Goal: Task Accomplishment & Management: Use online tool/utility

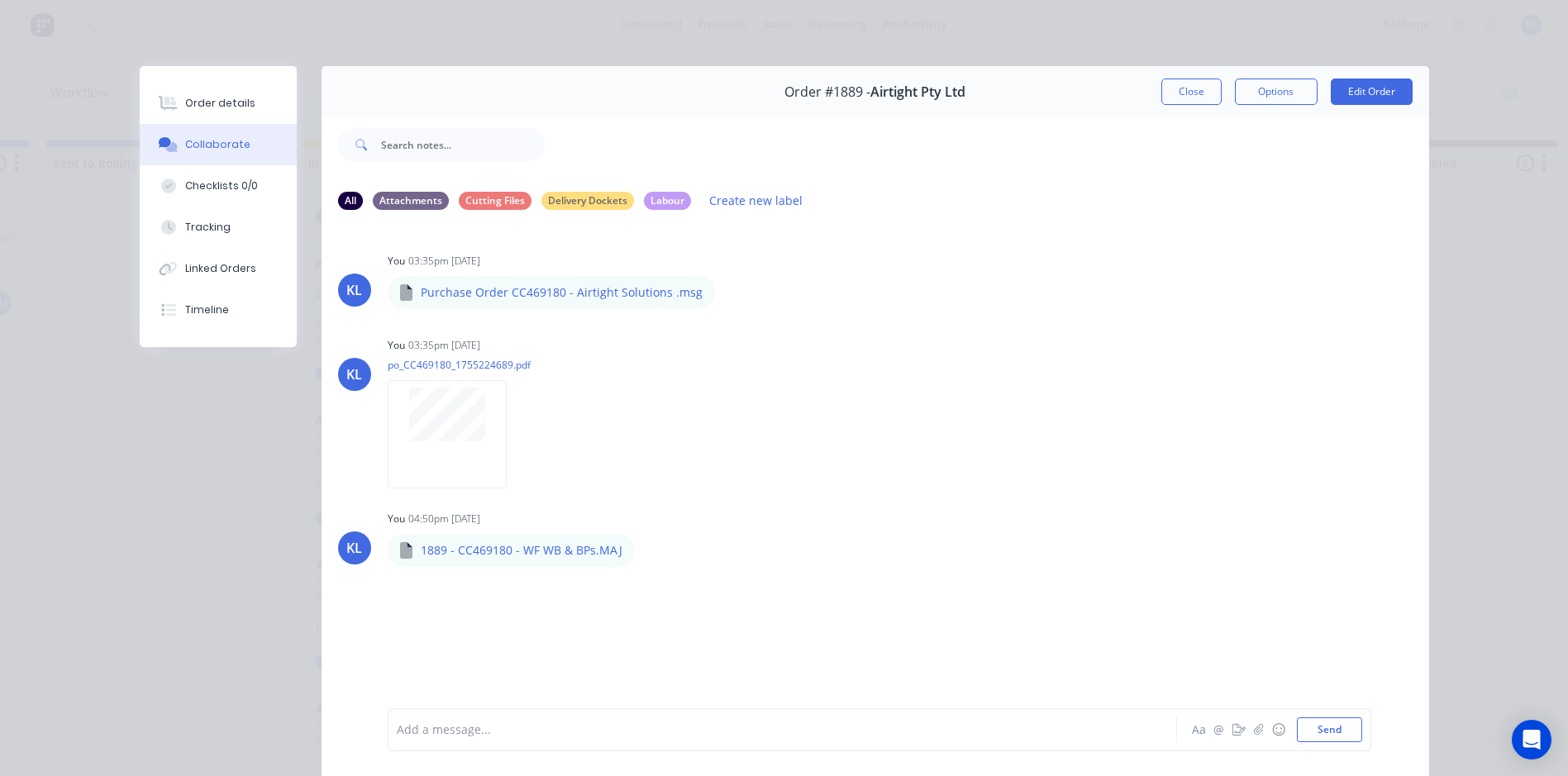
scroll to position [942, 0]
click at [1194, 98] on button "Close" at bounding box center [1191, 91] width 60 height 27
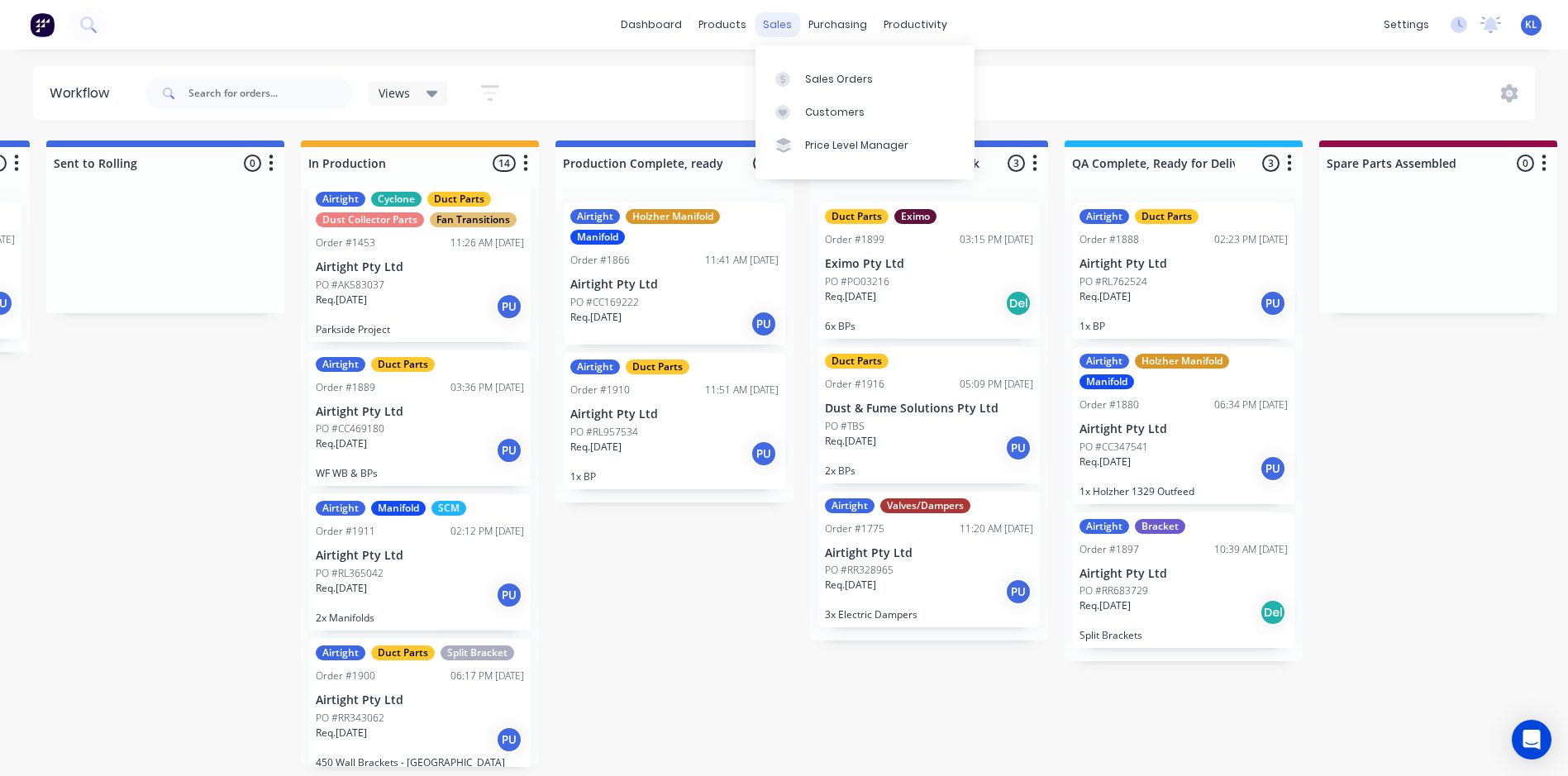
click at [785, 32] on div "sales" at bounding box center [777, 24] width 45 height 25
click at [825, 68] on link "Sales Orders" at bounding box center [865, 78] width 219 height 33
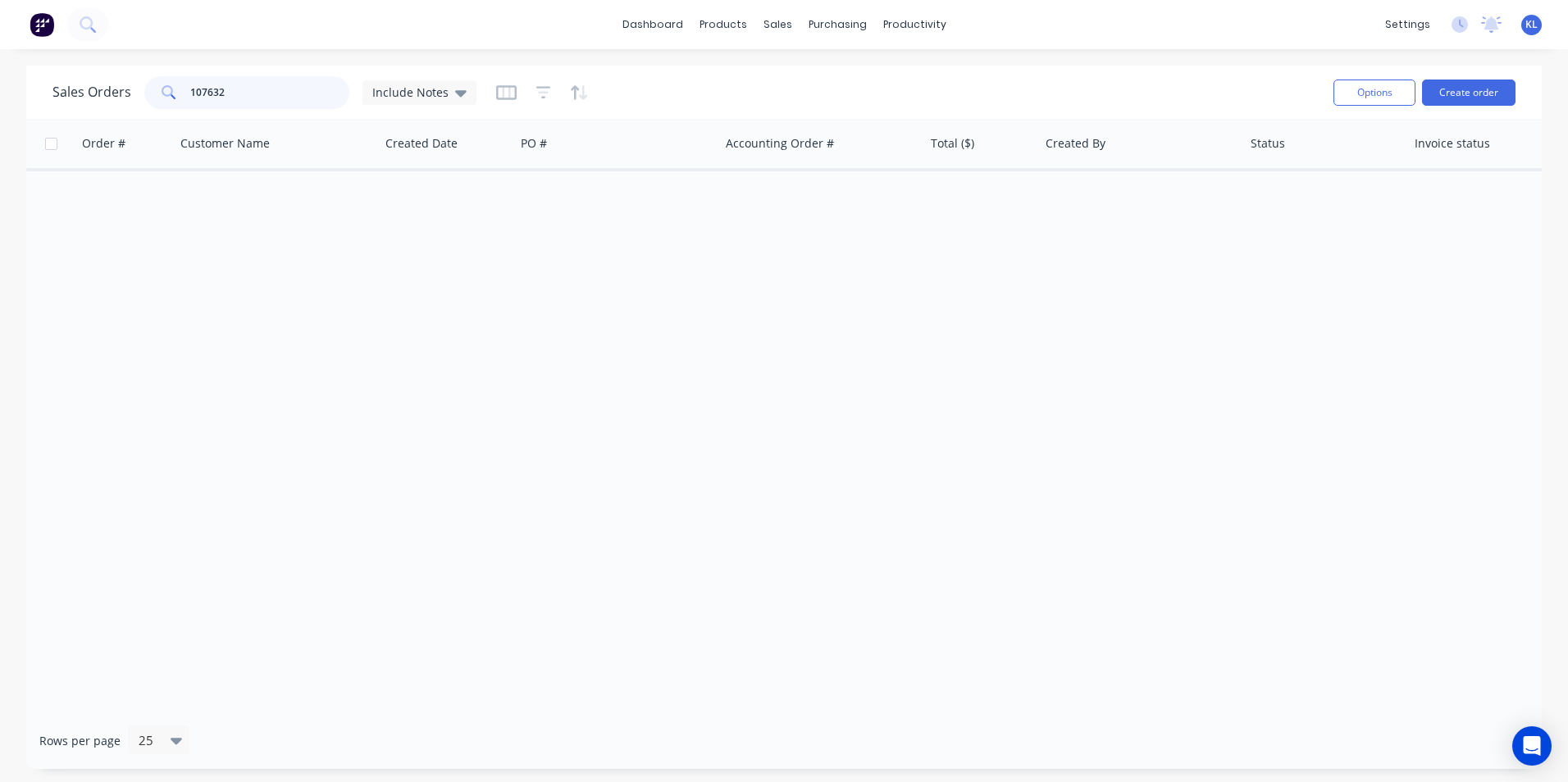
drag, startPoint x: 290, startPoint y: 94, endPoint x: -155, endPoint y: 110, distance: 445.3
click at [0, 110] on html "dashboard products sales purchasing productivity dashboard products Product Cat…" at bounding box center [784, 391] width 1568 height 782
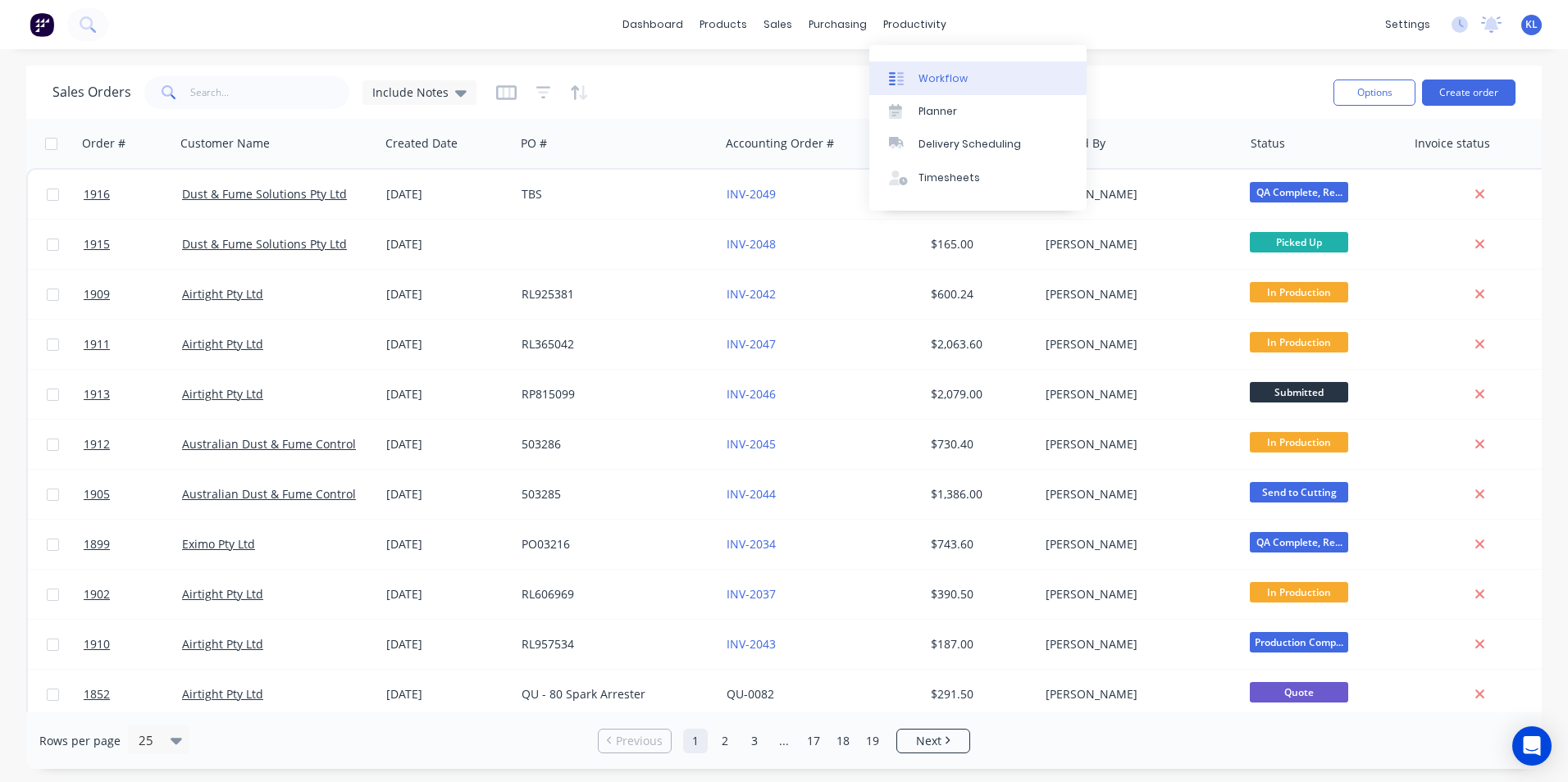
click at [925, 69] on link "Workflow" at bounding box center [977, 78] width 217 height 33
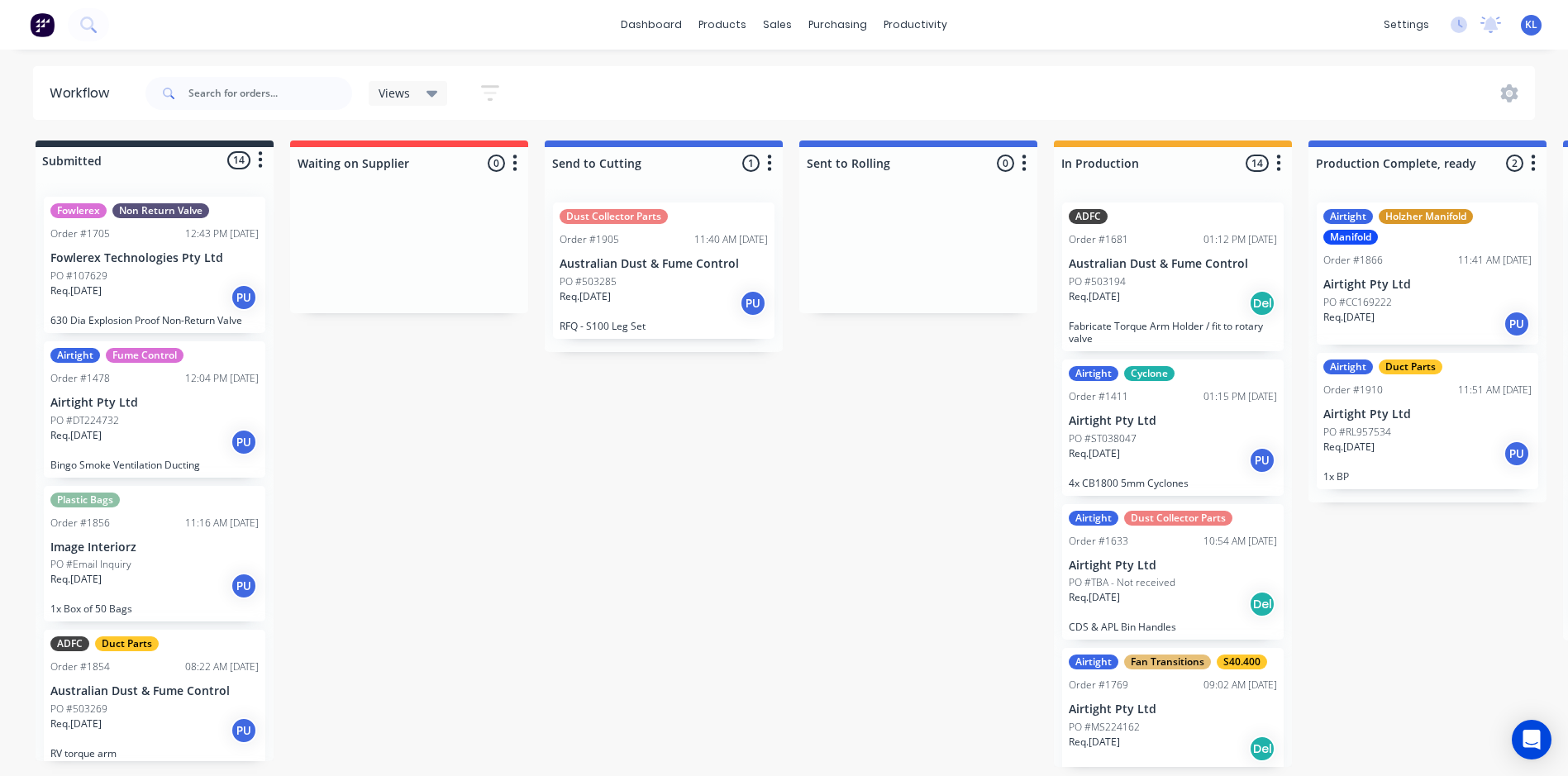
scroll to position [4, 0]
click at [781, 28] on div "sales" at bounding box center [777, 24] width 45 height 25
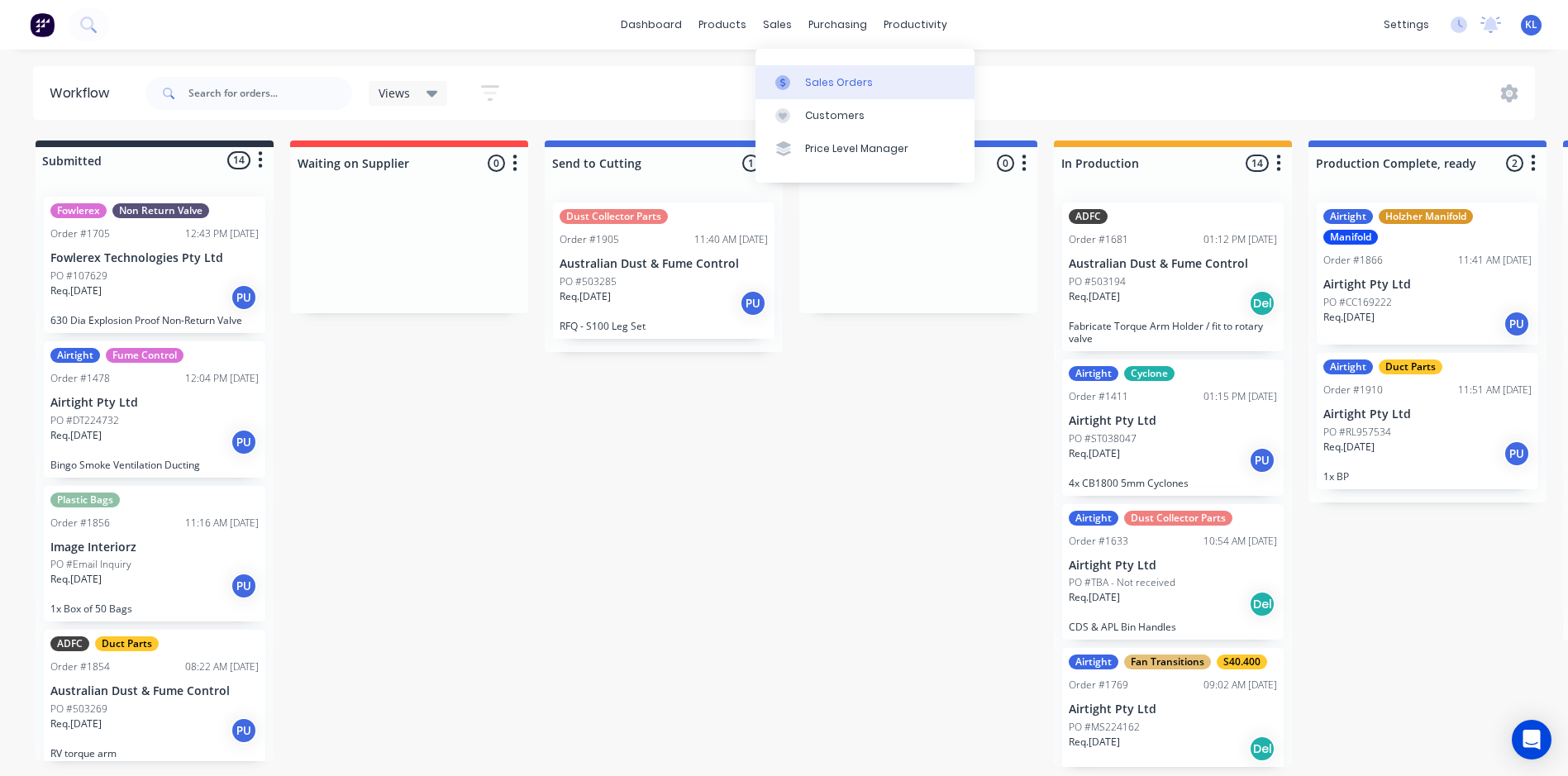
click at [822, 79] on div "Sales Orders" at bounding box center [838, 83] width 67 height 15
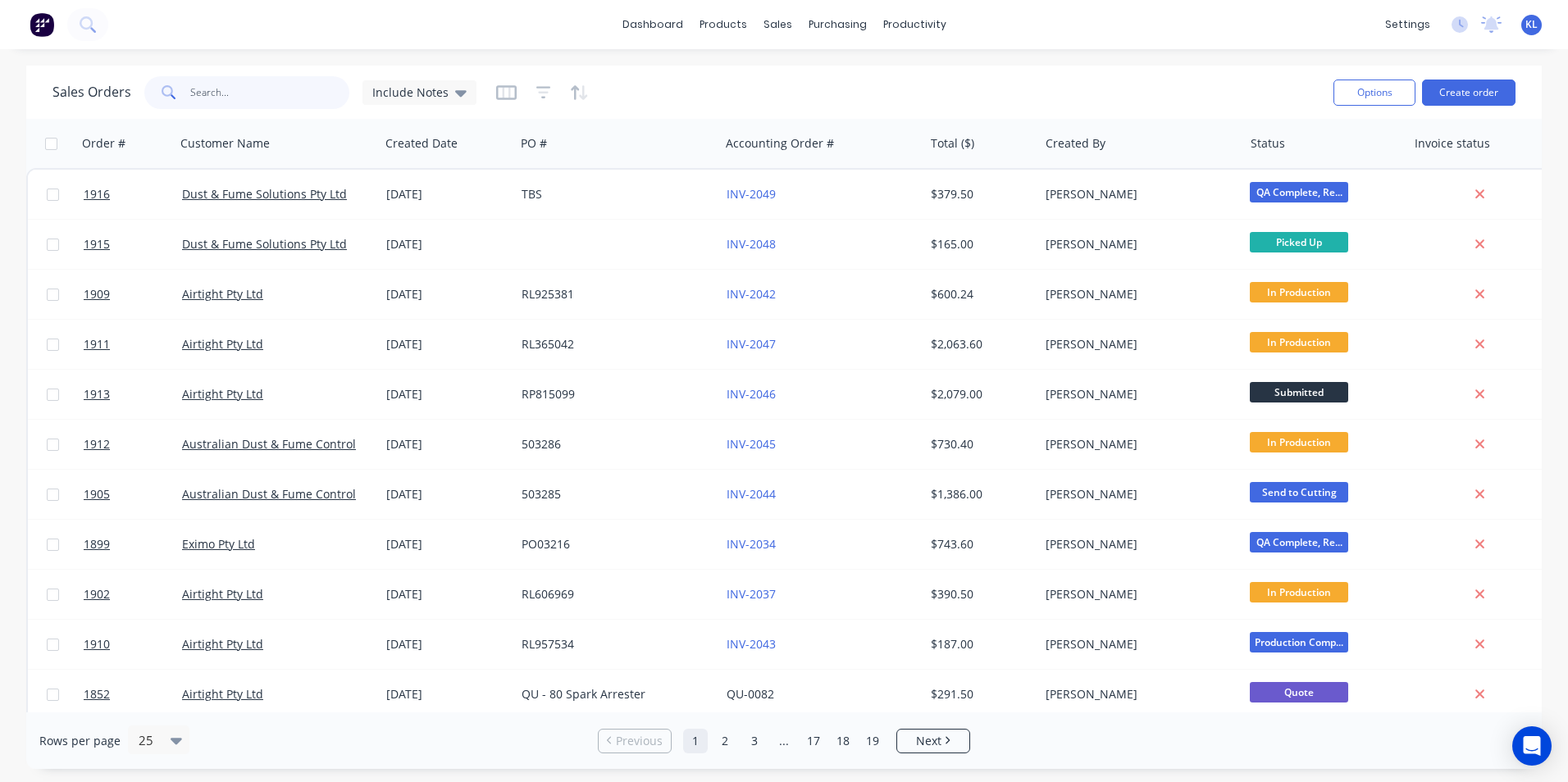
click at [216, 98] on input "text" at bounding box center [270, 92] width 160 height 33
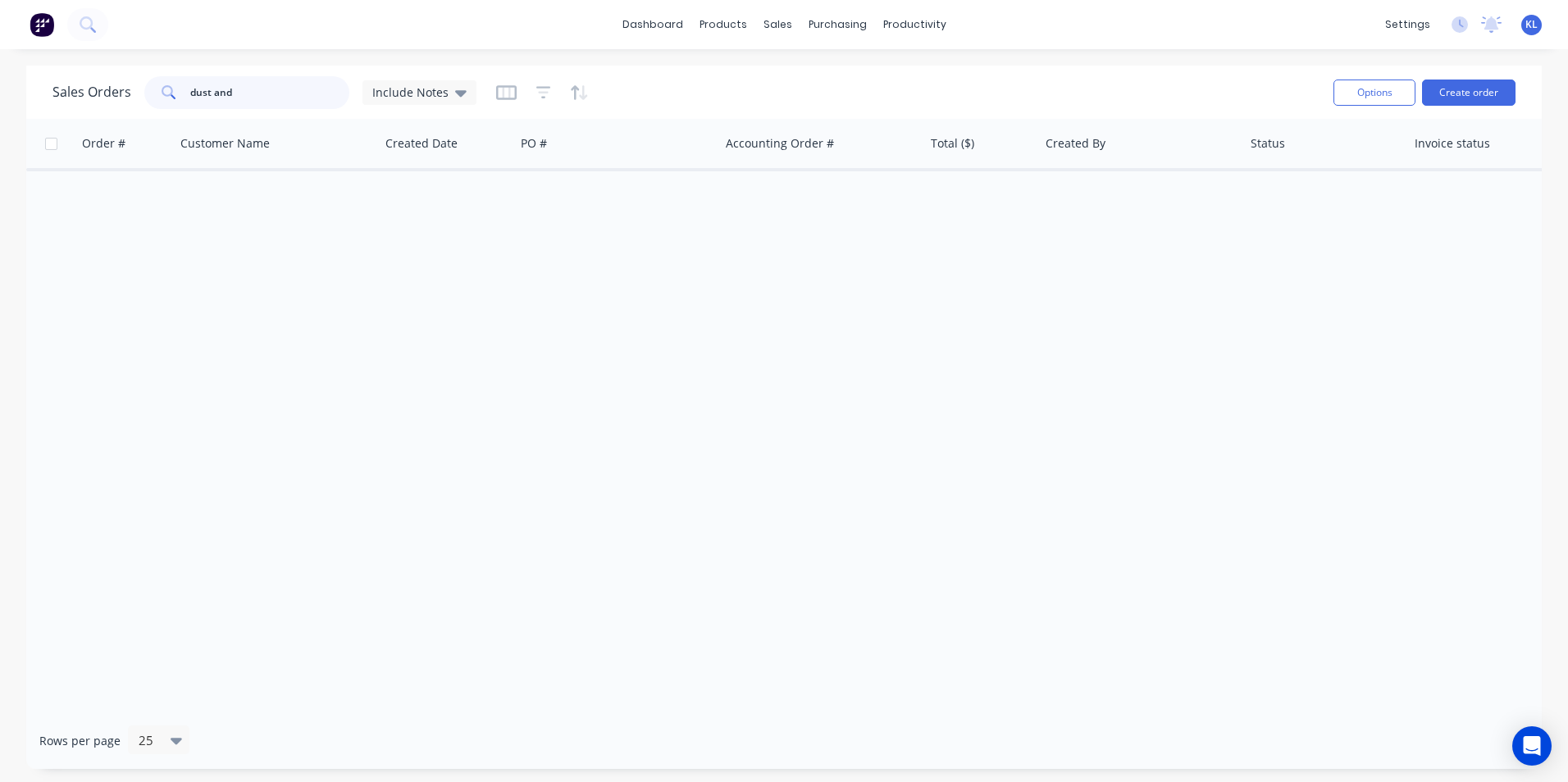
click at [287, 97] on input "dust and" at bounding box center [270, 92] width 160 height 33
type input "dust and"
click at [807, 75] on div "Sales Orders" at bounding box center [838, 79] width 67 height 15
click at [933, 91] on link "Workflow" at bounding box center [977, 78] width 217 height 33
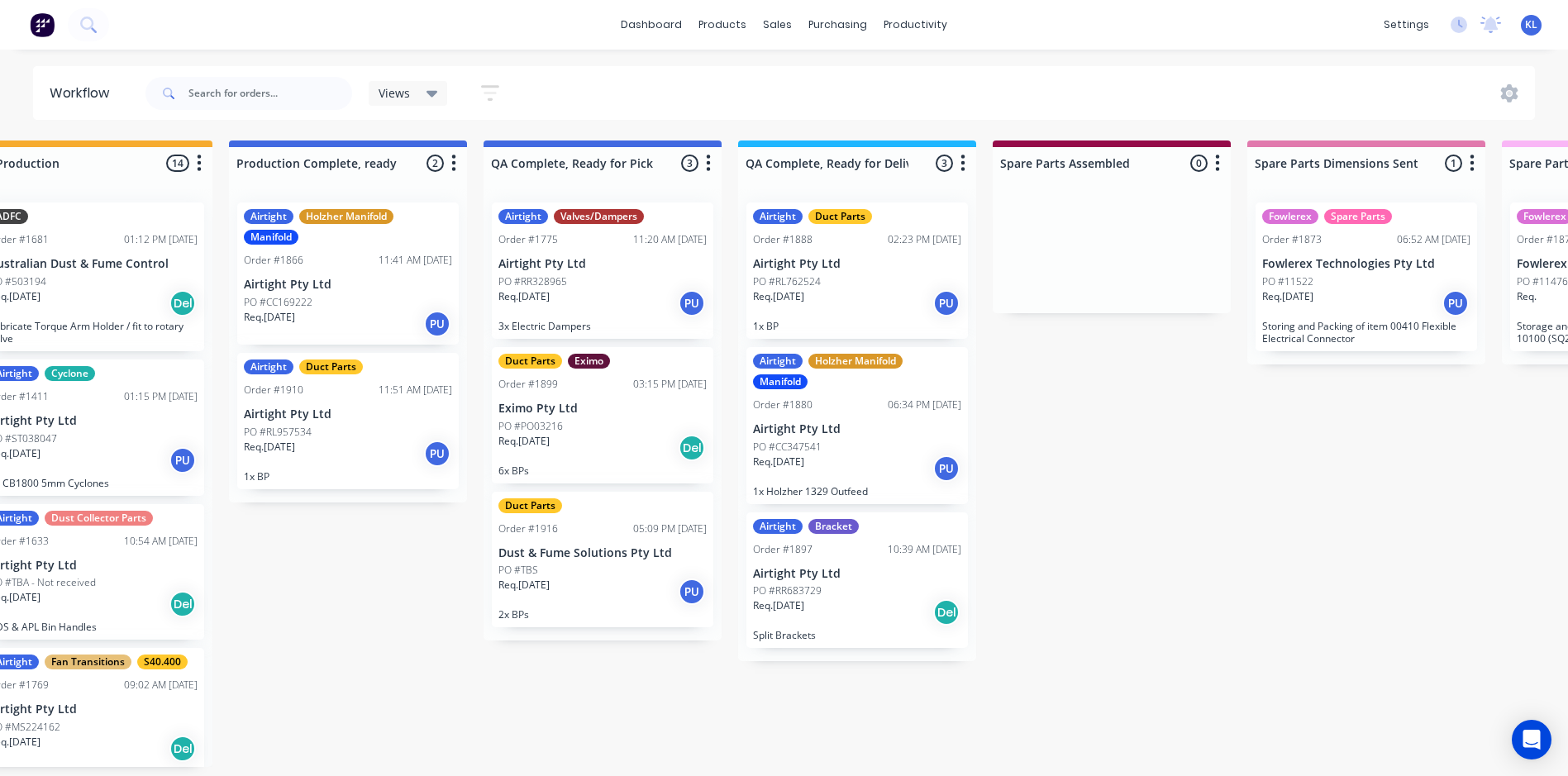
scroll to position [0, 1016]
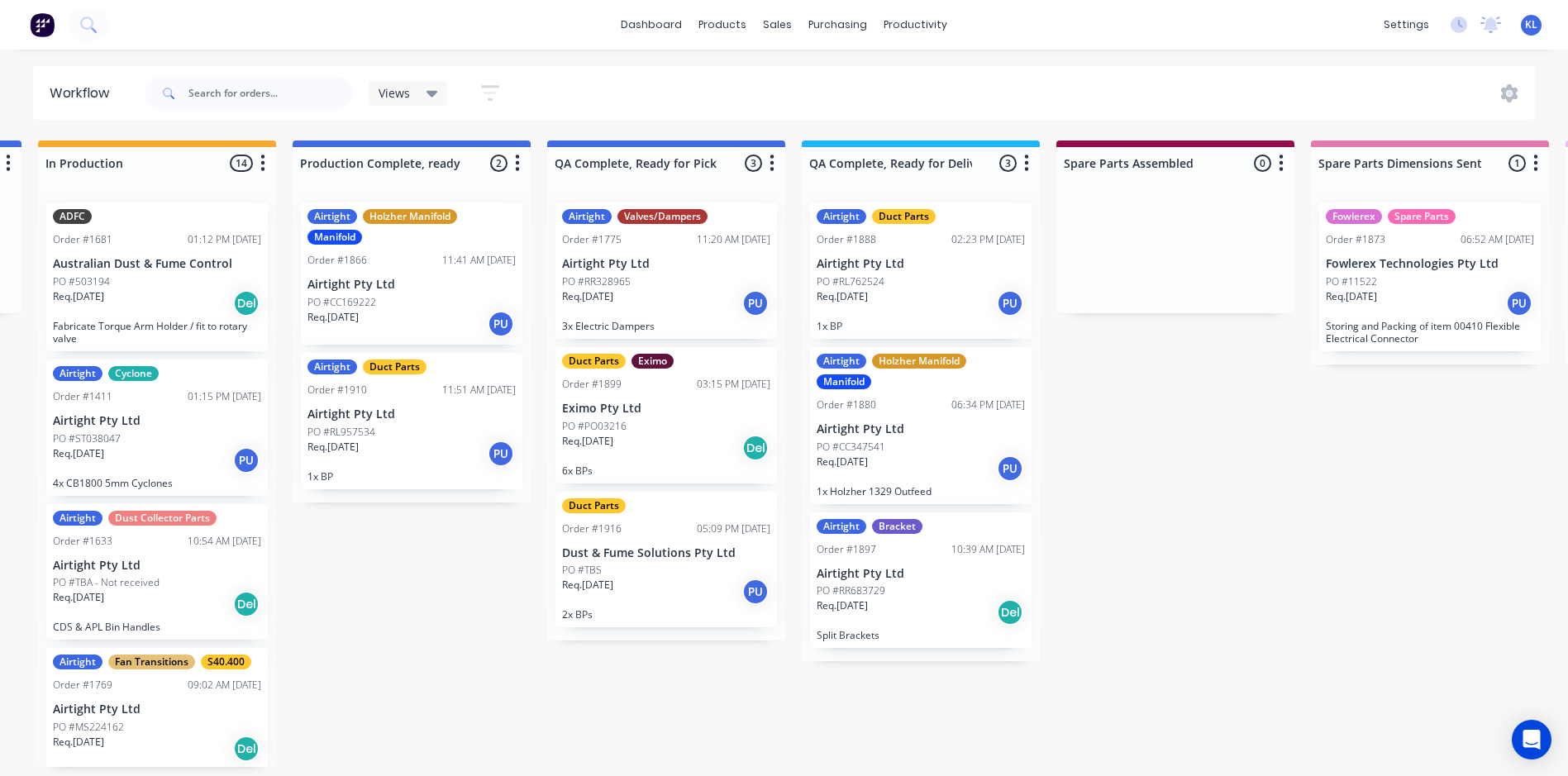
click at [653, 573] on div "PO #TBS" at bounding box center [666, 570] width 209 height 15
